Goal: Task Accomplishment & Management: Use online tool/utility

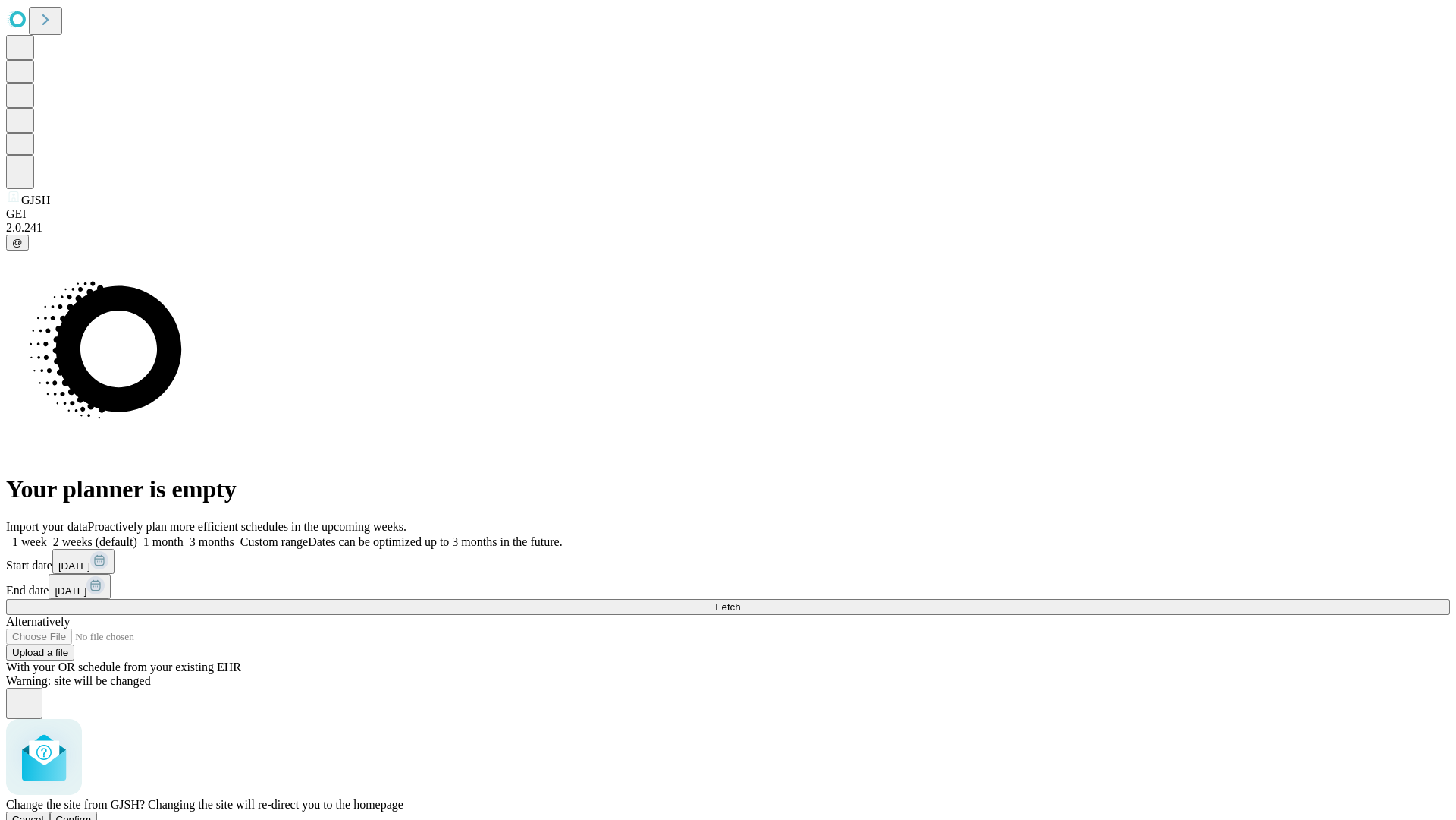
click at [92, 814] on span "Confirm" at bounding box center [73, 819] width 36 height 11
click at [183, 535] on label "1 month" at bounding box center [160, 541] width 47 height 13
click at [740, 601] on span "Fetch" at bounding box center [727, 607] width 25 height 11
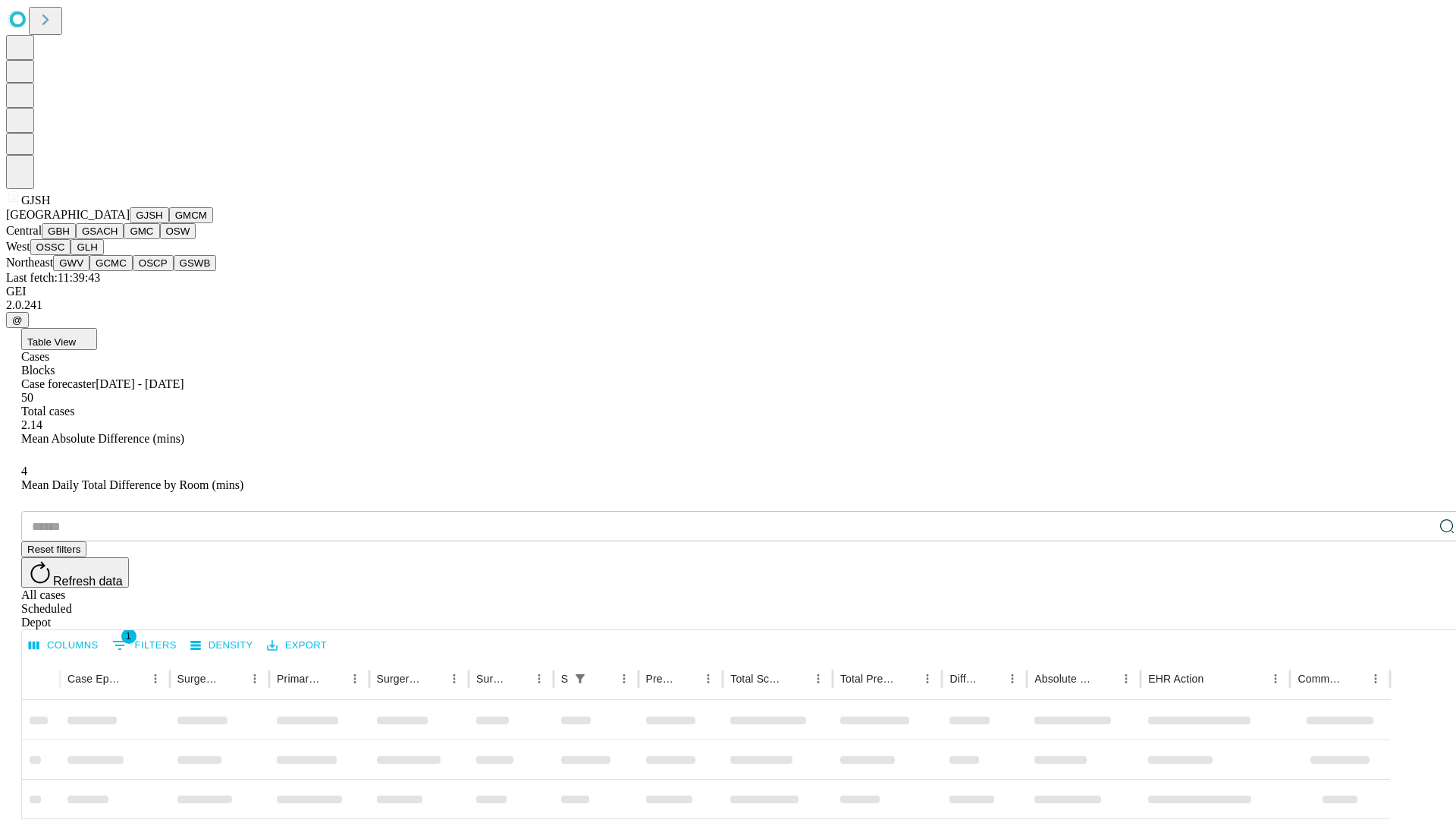
click at [169, 224] on button "GMCM" at bounding box center [191, 214] width 44 height 16
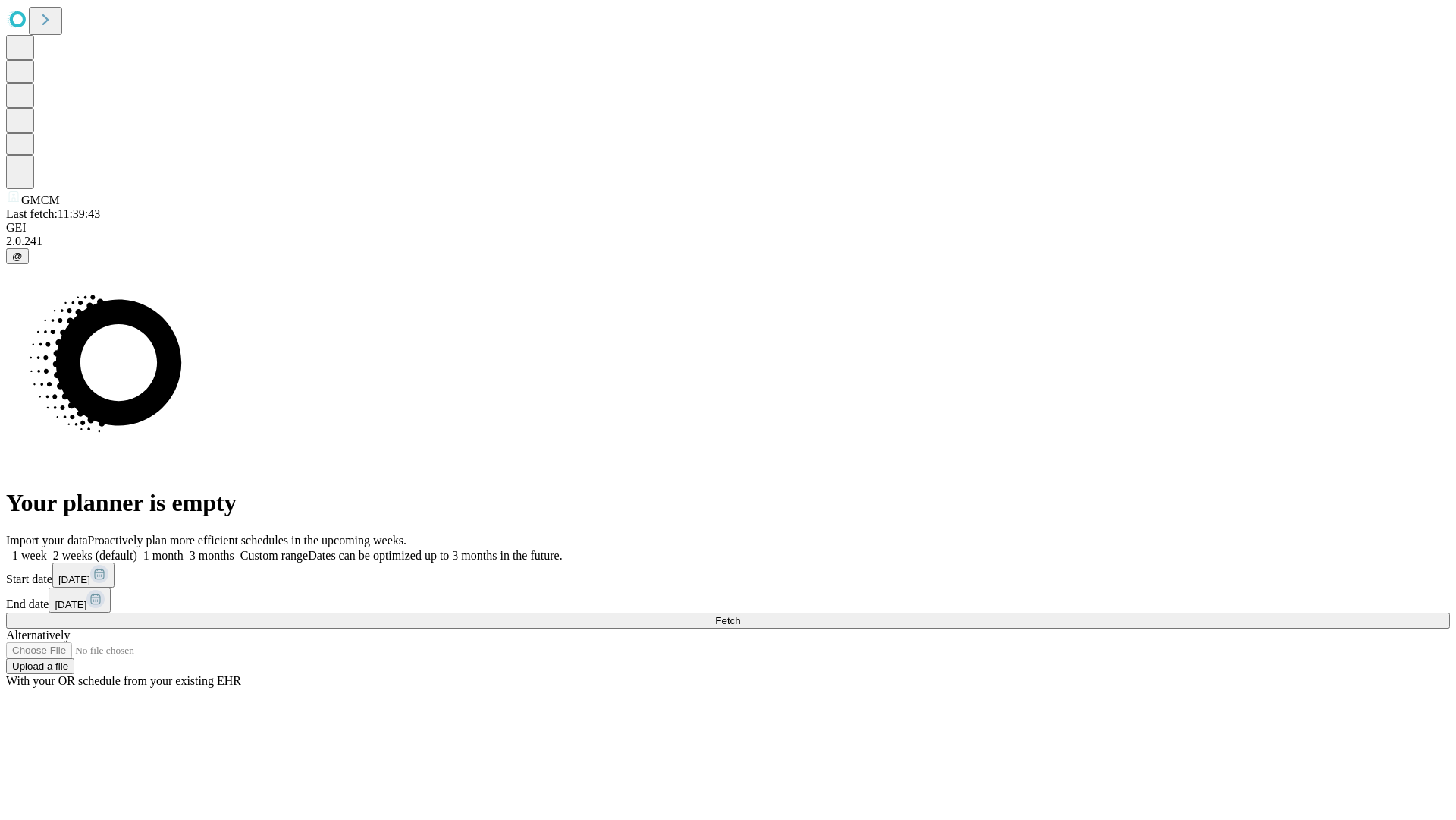
click at [183, 549] on label "1 month" at bounding box center [160, 555] width 47 height 13
click at [740, 615] on span "Fetch" at bounding box center [727, 620] width 25 height 11
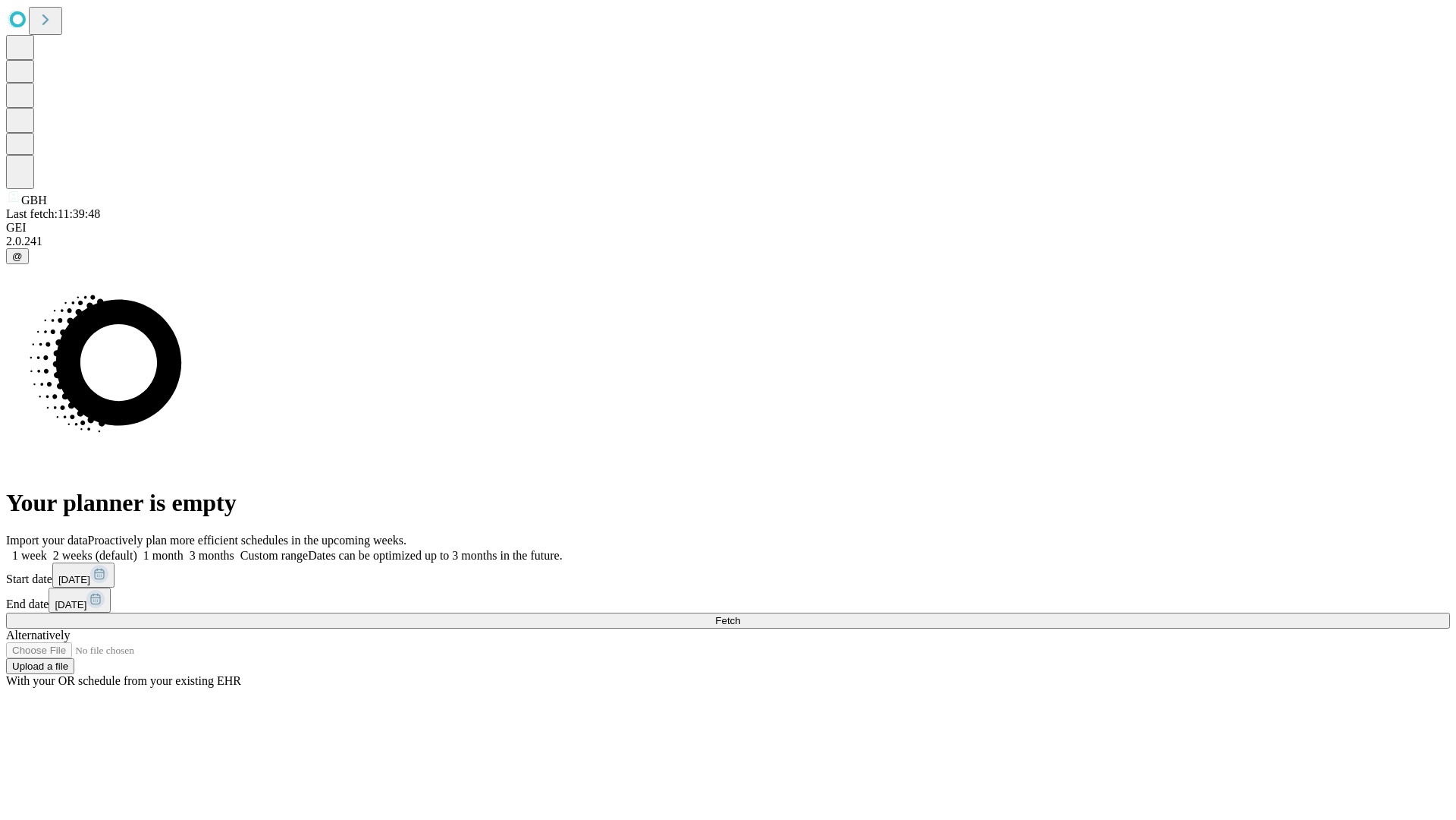
click at [183, 549] on label "1 month" at bounding box center [160, 555] width 47 height 13
click at [740, 615] on span "Fetch" at bounding box center [727, 620] width 25 height 11
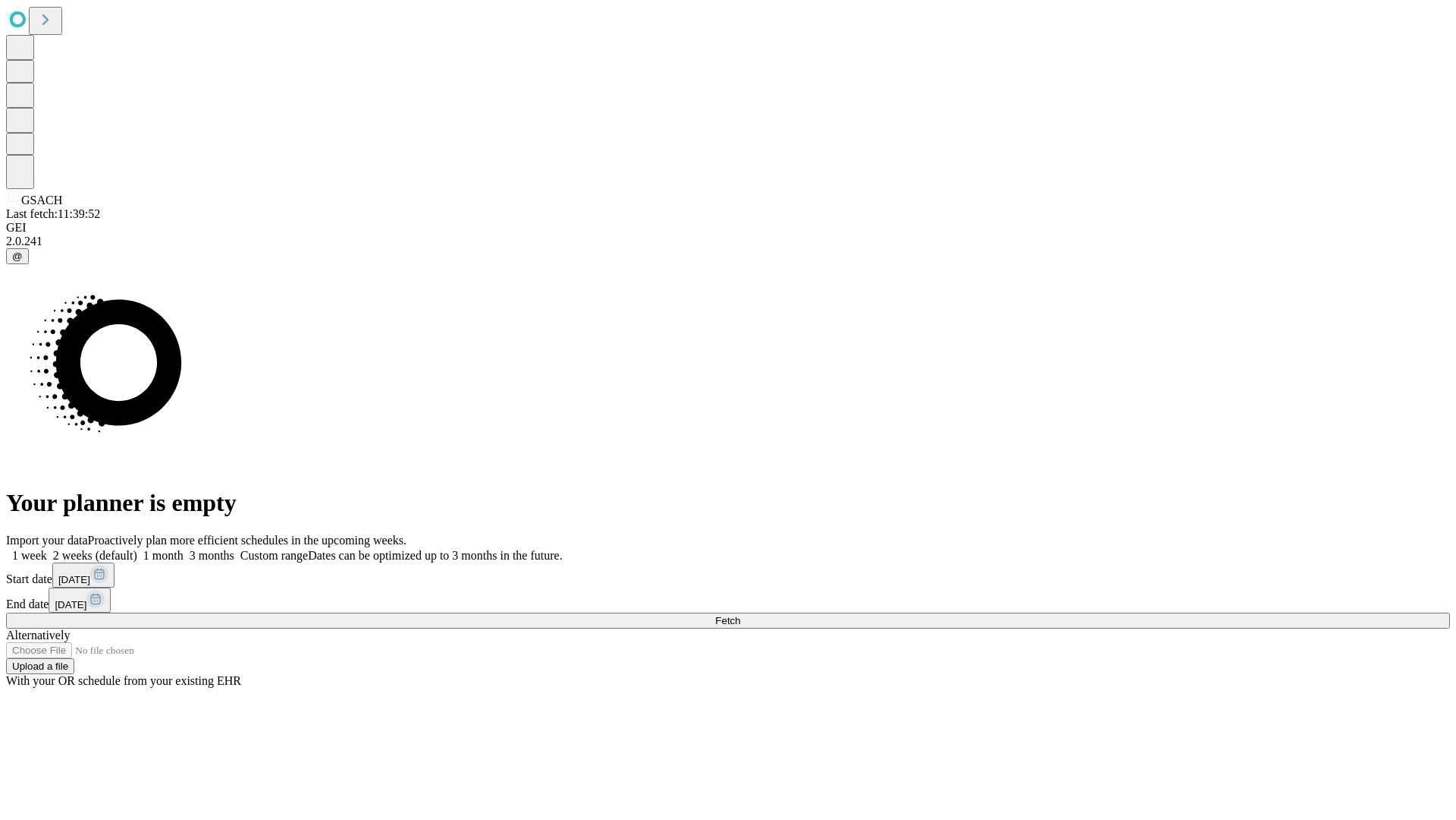
click at [183, 549] on label "1 month" at bounding box center [160, 555] width 47 height 13
click at [740, 615] on span "Fetch" at bounding box center [727, 620] width 25 height 11
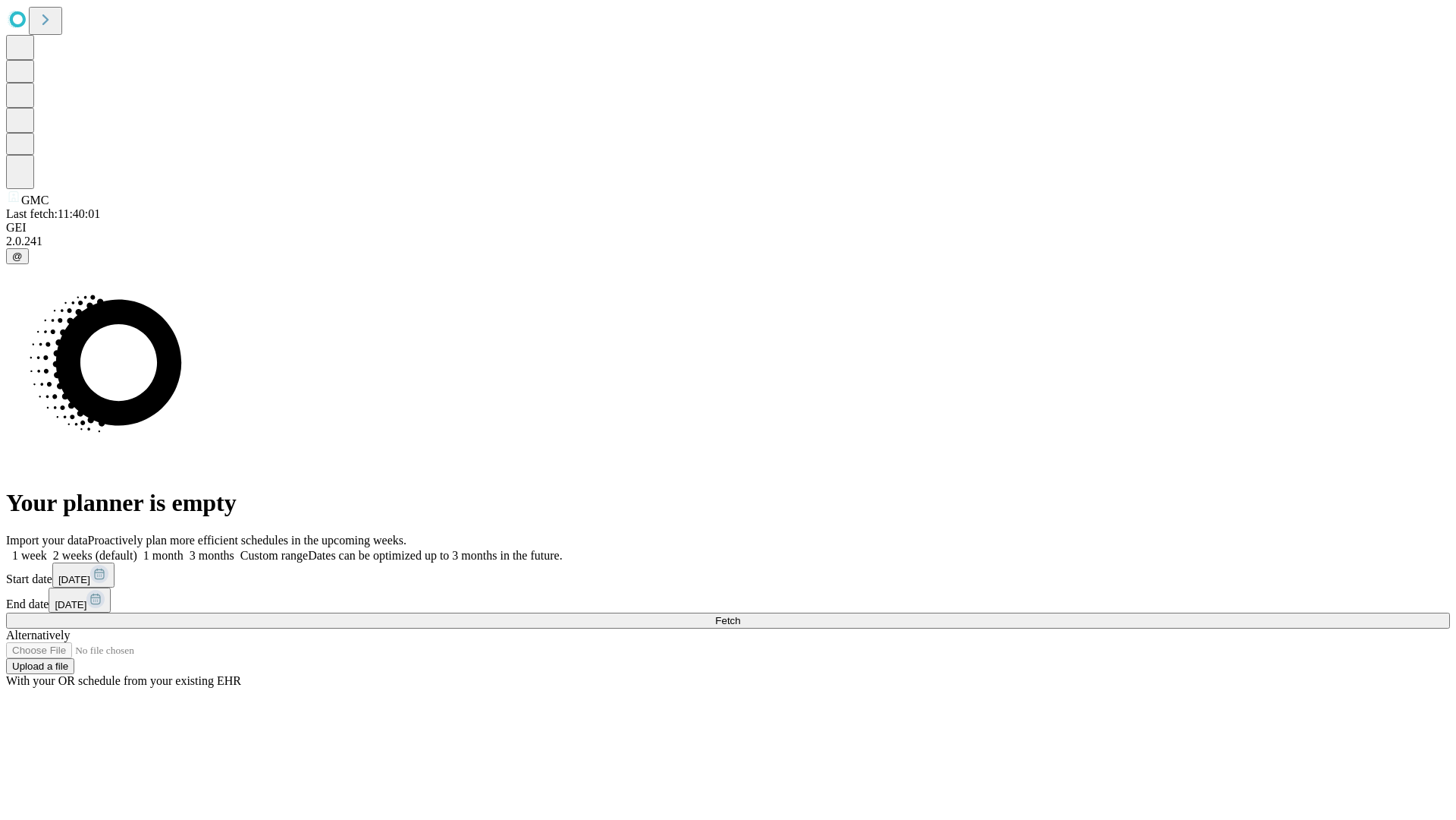
click at [183, 549] on label "1 month" at bounding box center [160, 555] width 47 height 13
click at [740, 615] on span "Fetch" at bounding box center [727, 620] width 25 height 11
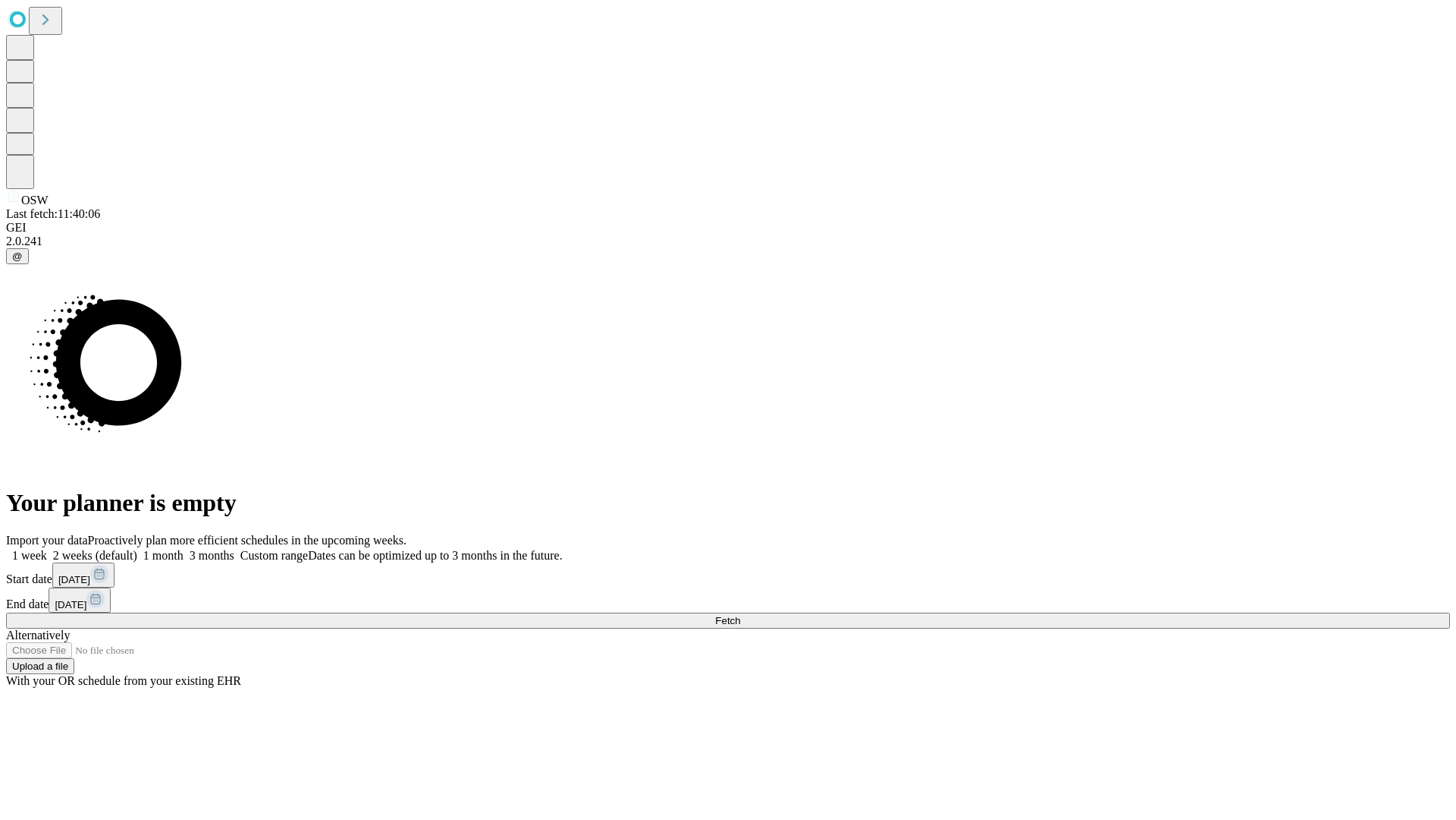
click at [183, 549] on label "1 month" at bounding box center [160, 555] width 47 height 13
click at [740, 615] on span "Fetch" at bounding box center [727, 620] width 25 height 11
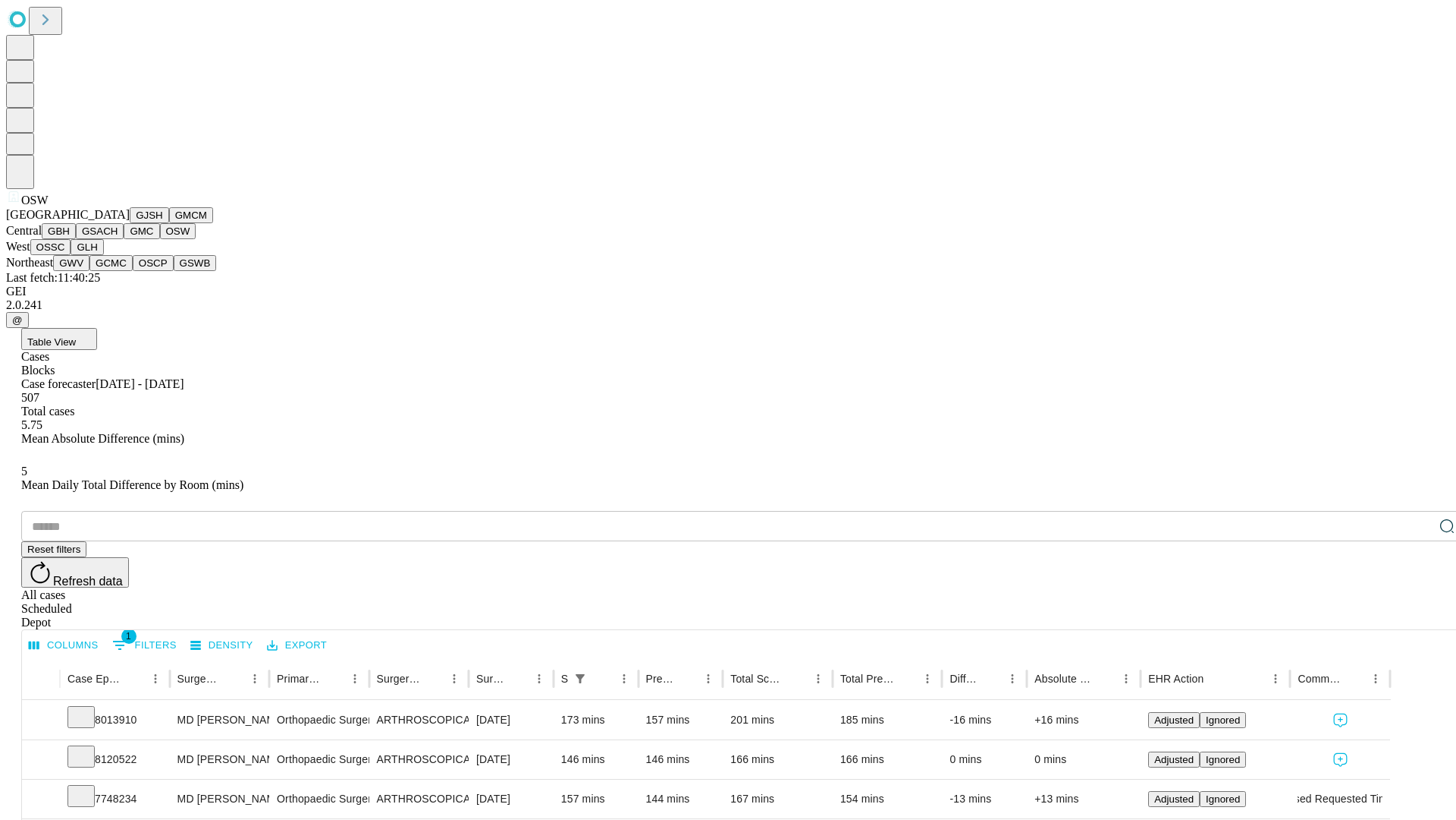
click at [71, 255] on button "OSSC" at bounding box center [50, 246] width 41 height 16
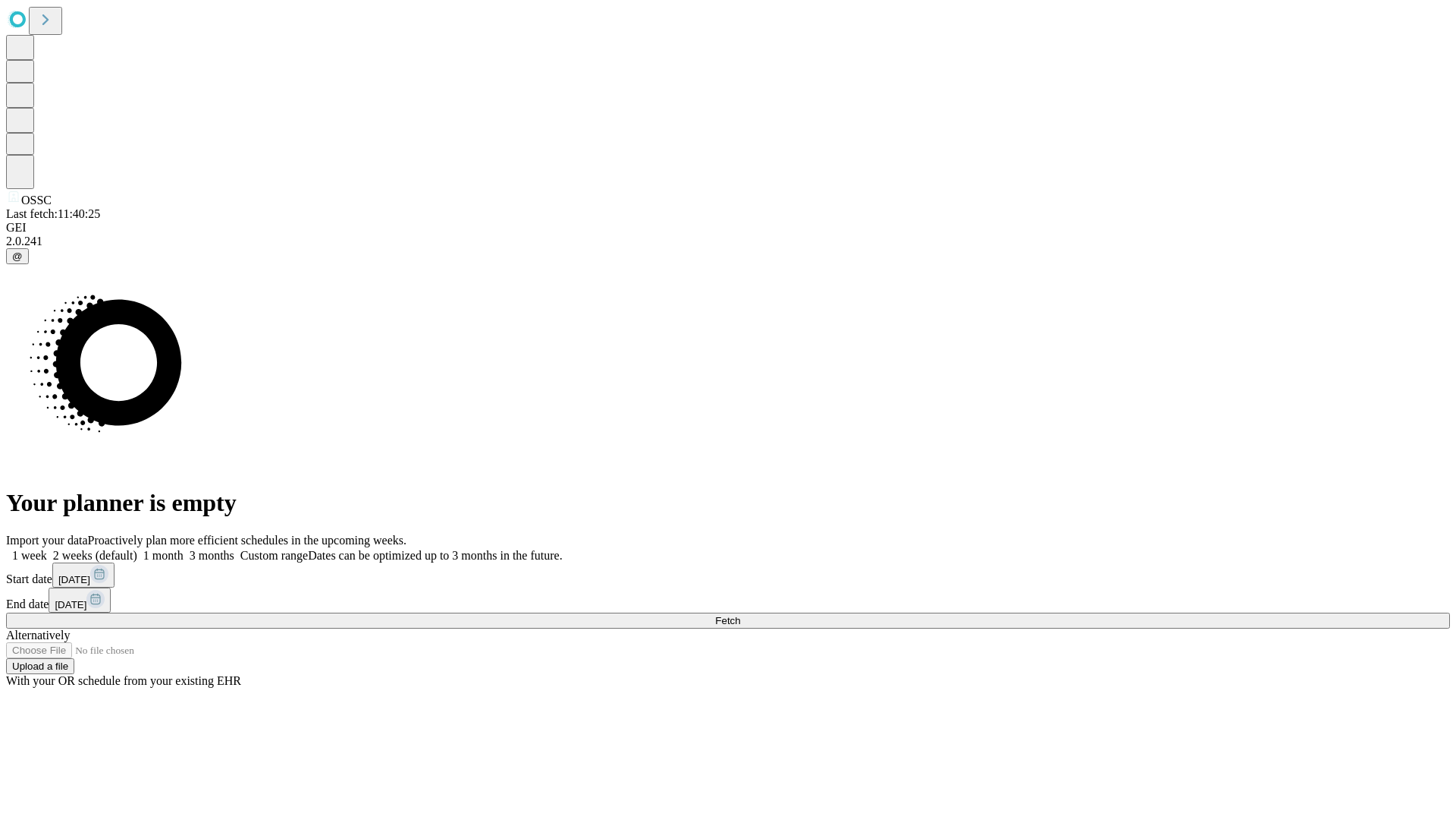
click at [183, 549] on label "1 month" at bounding box center [160, 555] width 47 height 13
click at [740, 615] on span "Fetch" at bounding box center [727, 620] width 25 height 11
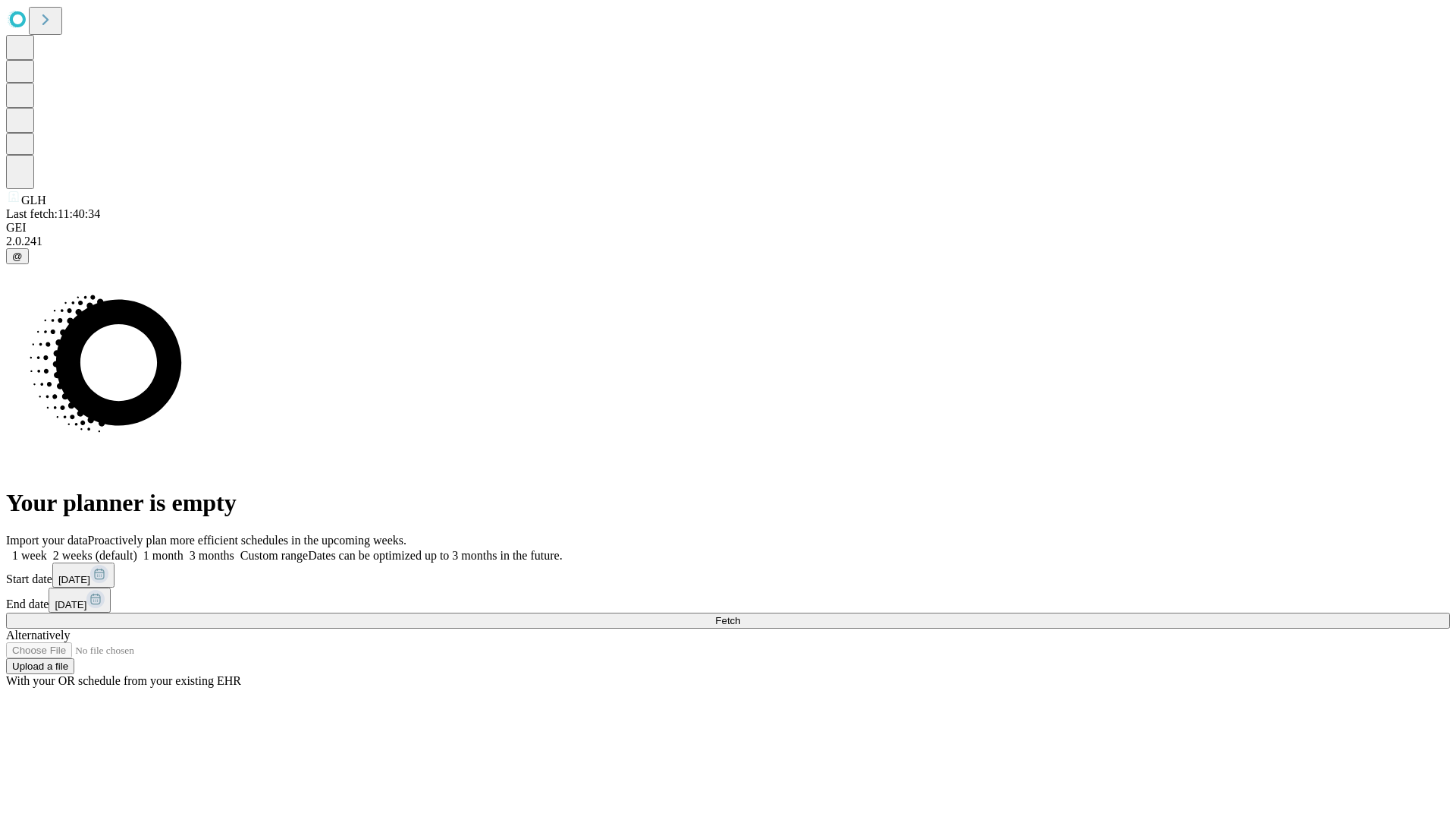
click at [183, 549] on label "1 month" at bounding box center [160, 555] width 47 height 13
click at [740, 615] on span "Fetch" at bounding box center [727, 620] width 25 height 11
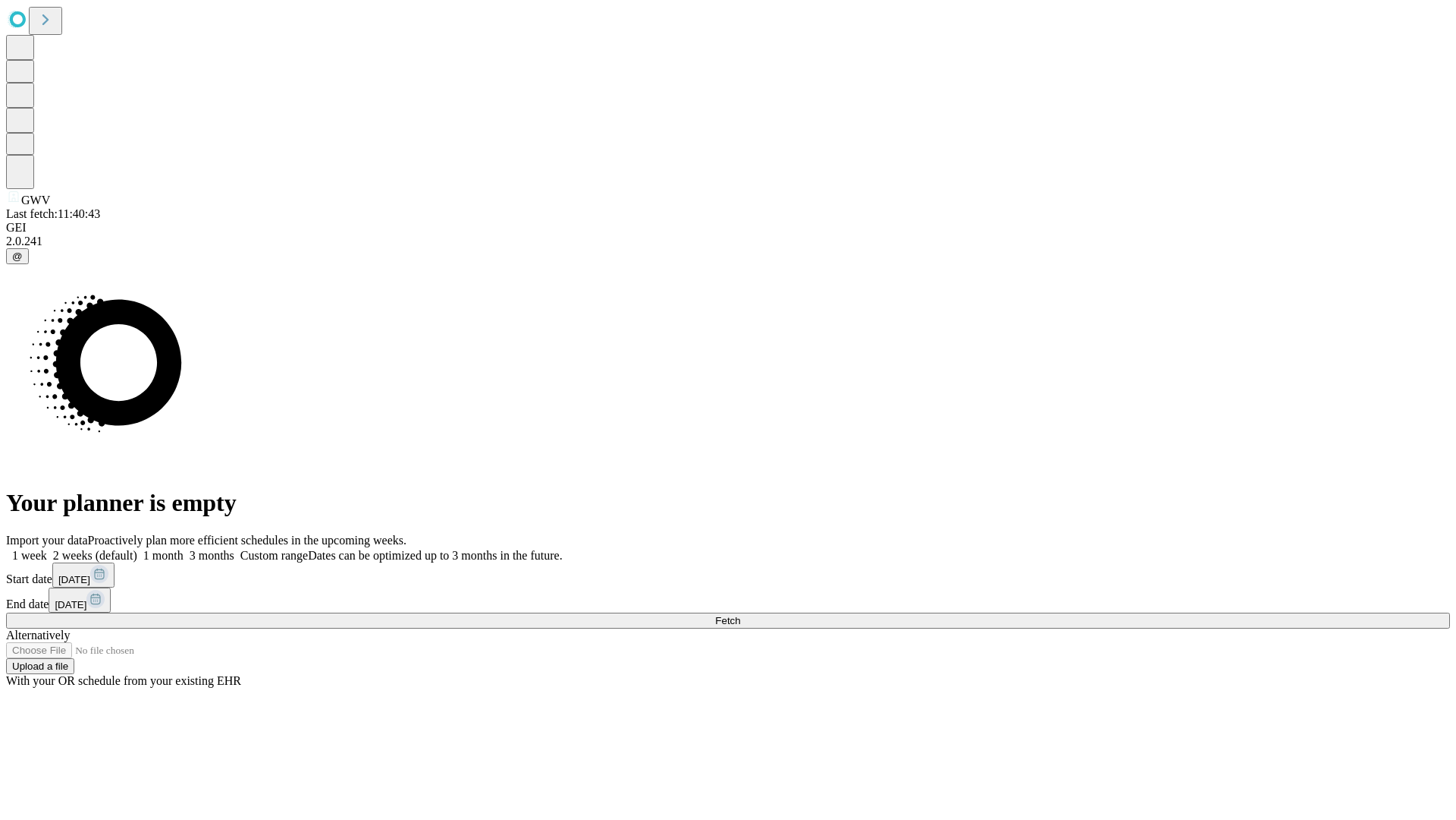
click at [183, 549] on label "1 month" at bounding box center [160, 555] width 47 height 13
click at [740, 615] on span "Fetch" at bounding box center [727, 620] width 25 height 11
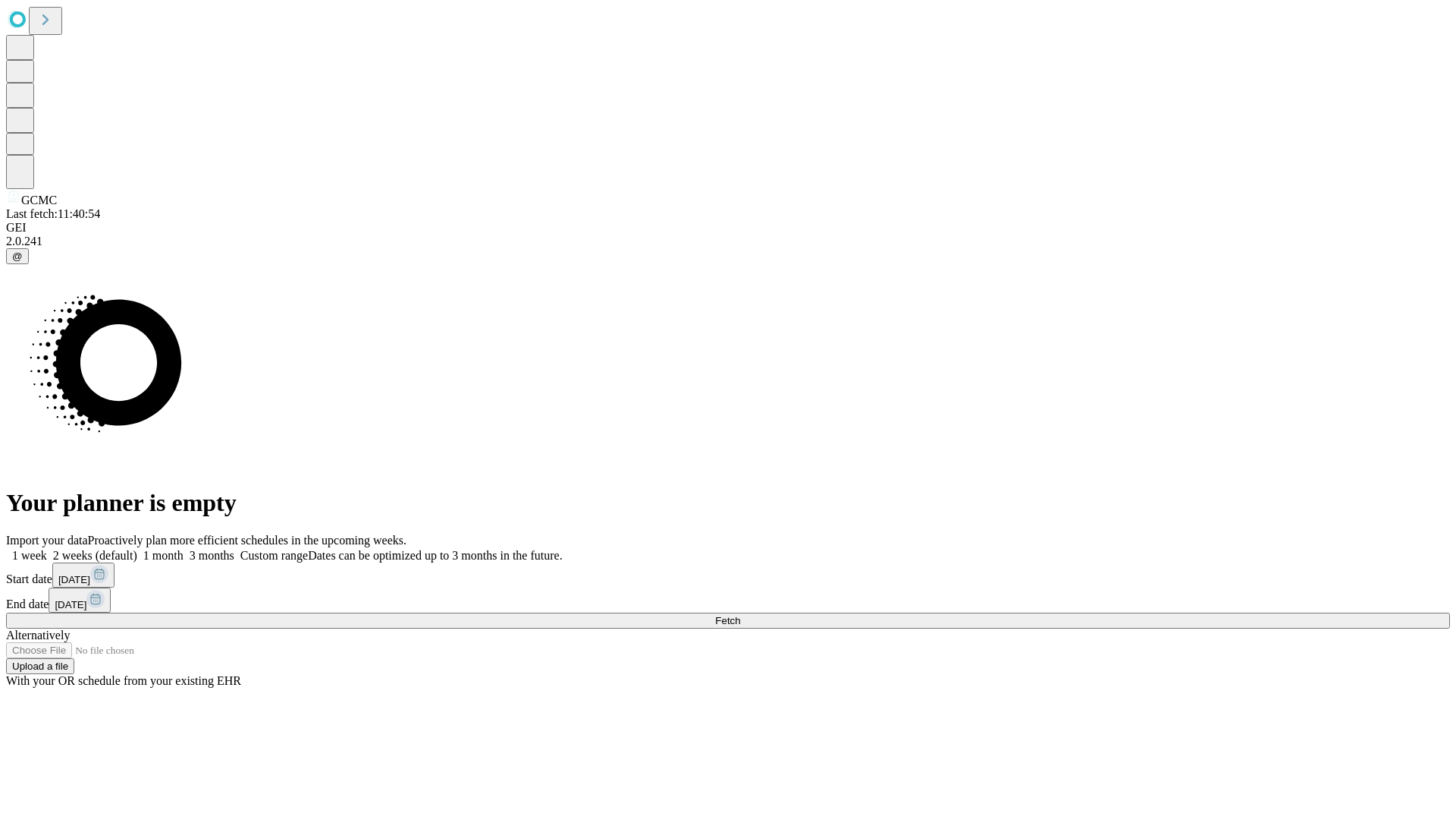
click at [740, 615] on span "Fetch" at bounding box center [727, 620] width 25 height 11
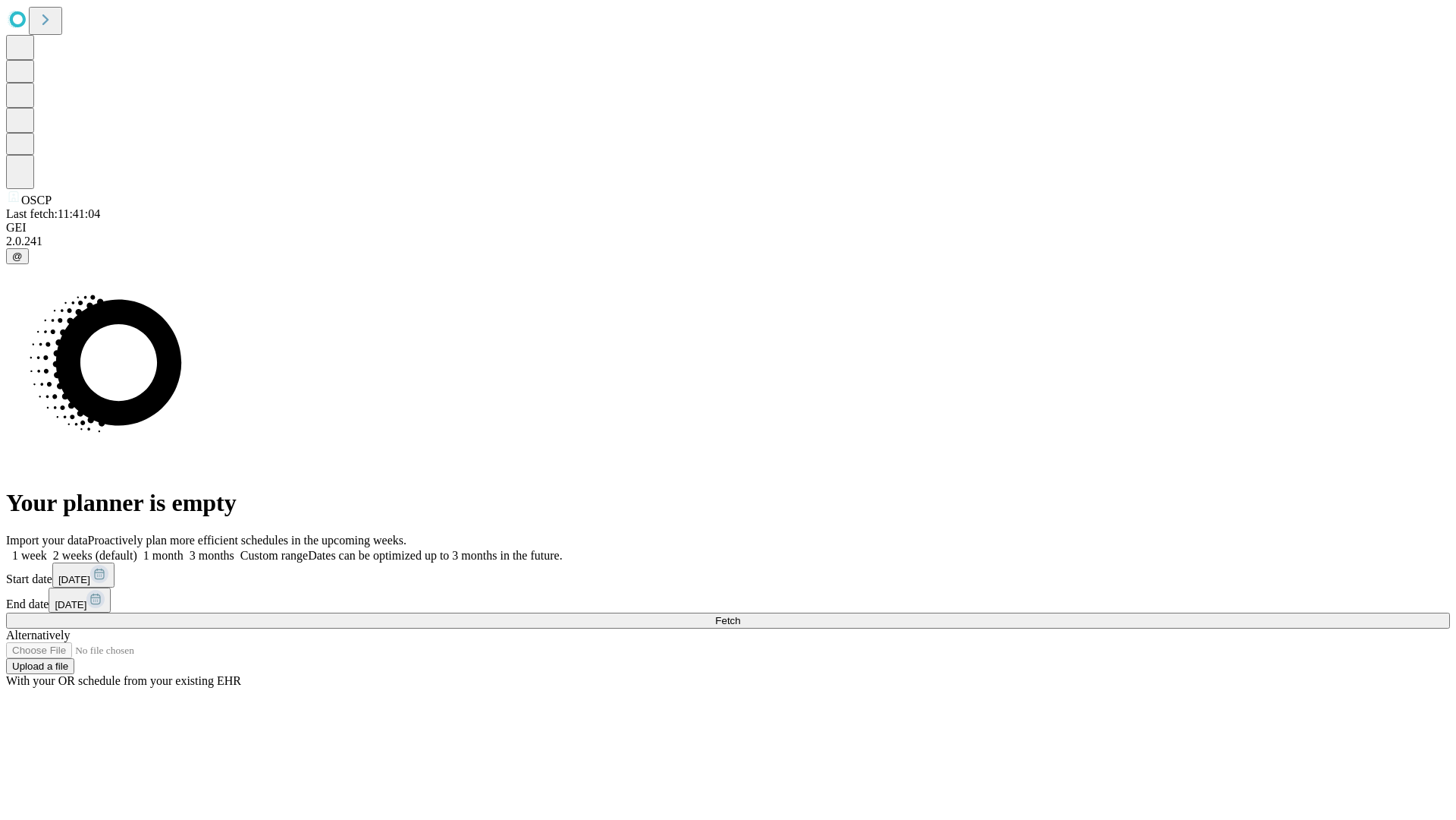
click at [740, 615] on span "Fetch" at bounding box center [727, 620] width 25 height 11
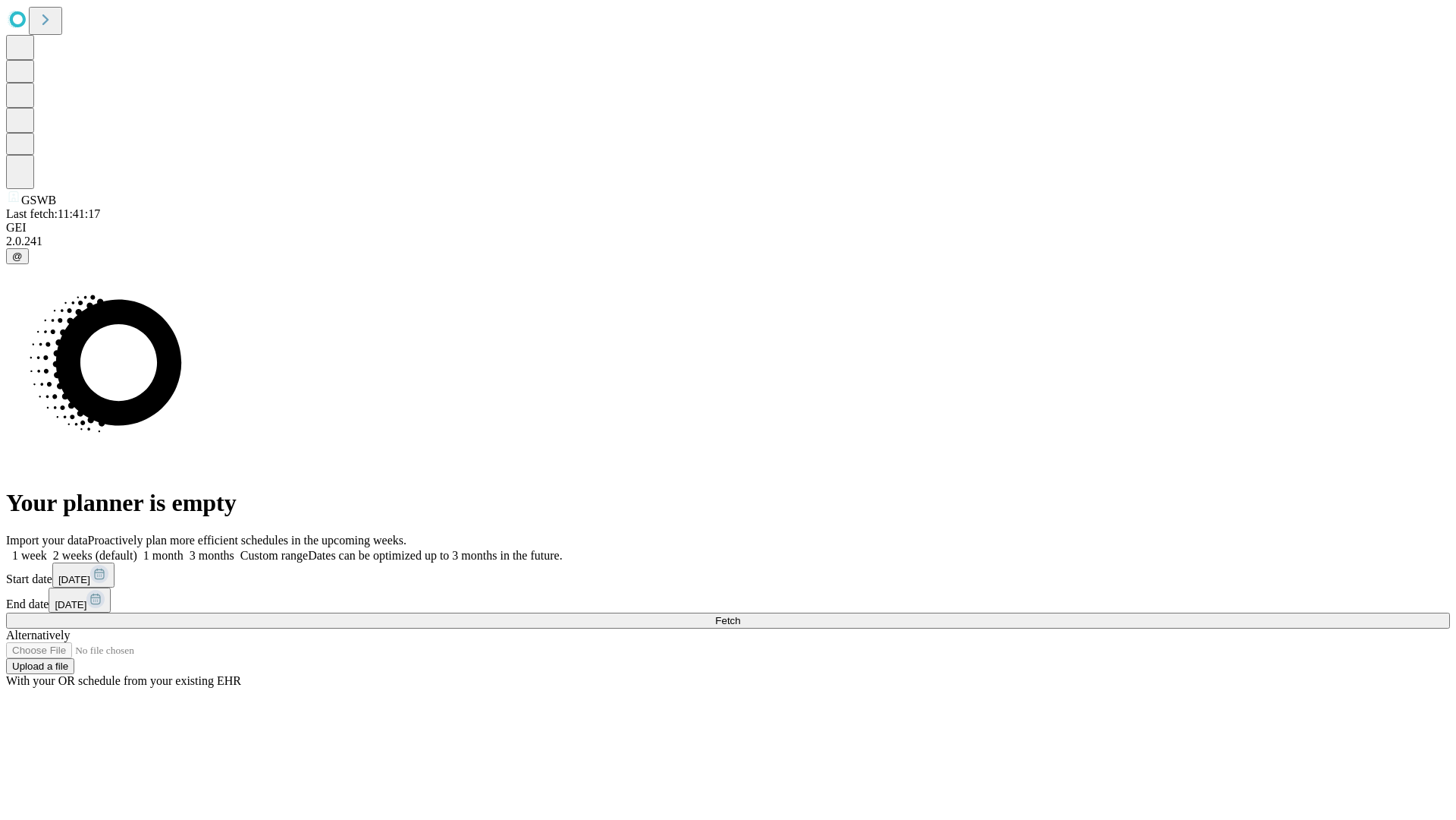
click at [183, 549] on label "1 month" at bounding box center [160, 555] width 47 height 13
click at [740, 615] on span "Fetch" at bounding box center [727, 620] width 25 height 11
